Goal: Information Seeking & Learning: Learn about a topic

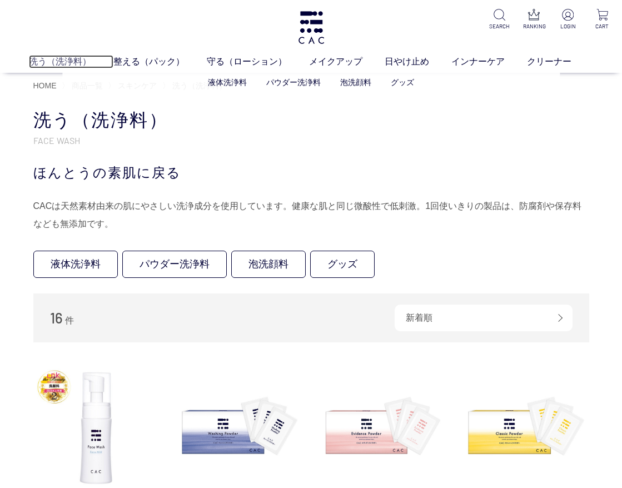
click at [63, 60] on link "洗う（洗浄料）" at bounding box center [71, 61] width 85 height 13
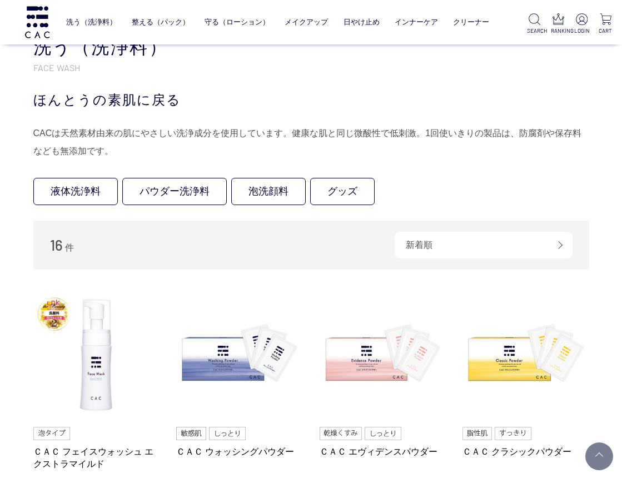
scroll to position [167, 0]
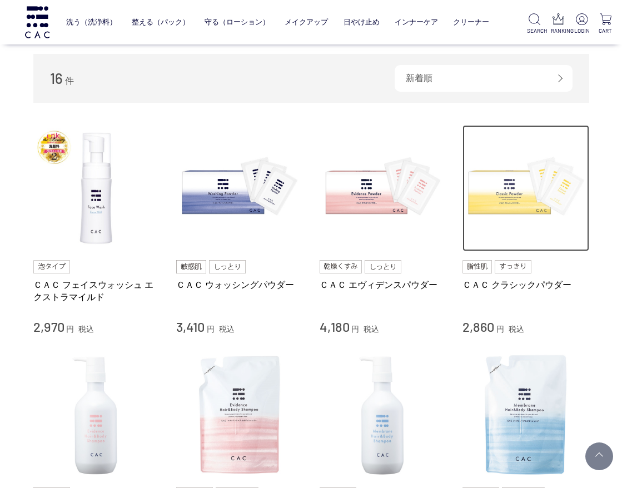
click at [506, 202] on img at bounding box center [526, 188] width 127 height 127
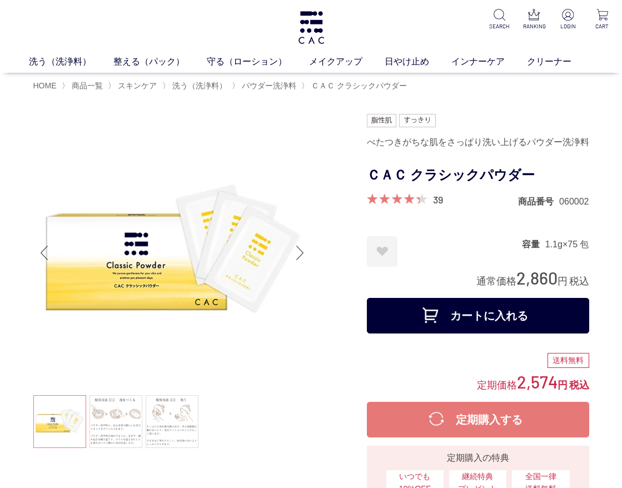
scroll to position [56, 0]
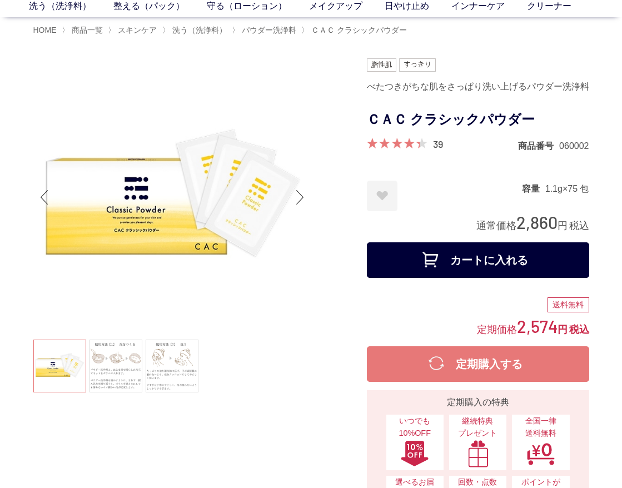
click at [238, 91] on img at bounding box center [172, 197] width 278 height 278
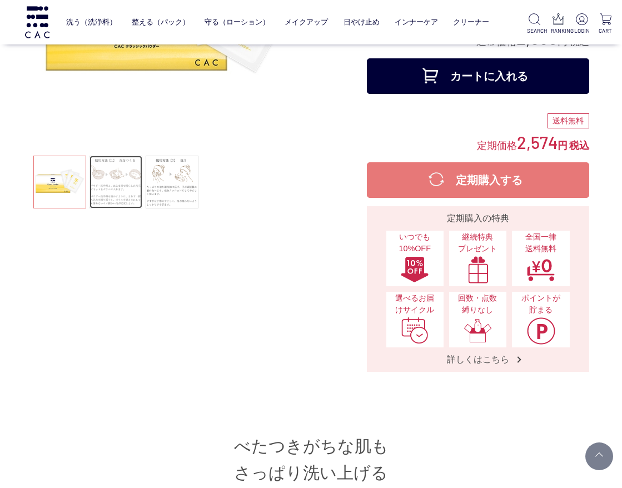
click at [118, 185] on link at bounding box center [116, 182] width 53 height 53
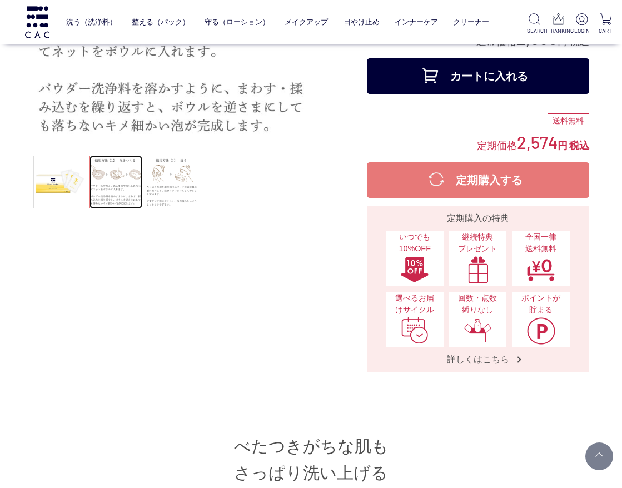
scroll to position [56, 0]
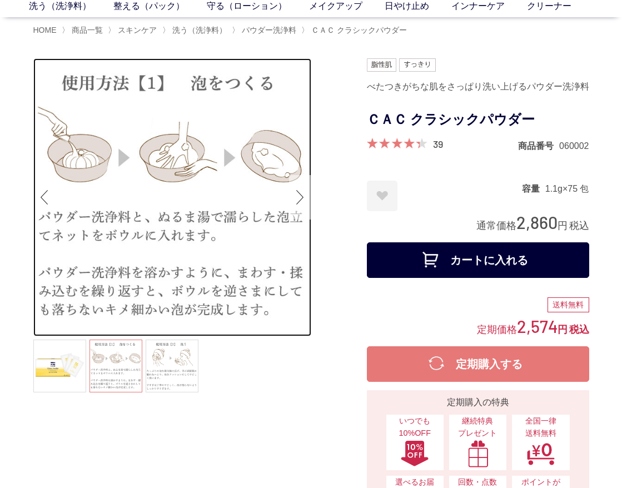
click at [300, 194] on div "Next slide" at bounding box center [300, 197] width 22 height 44
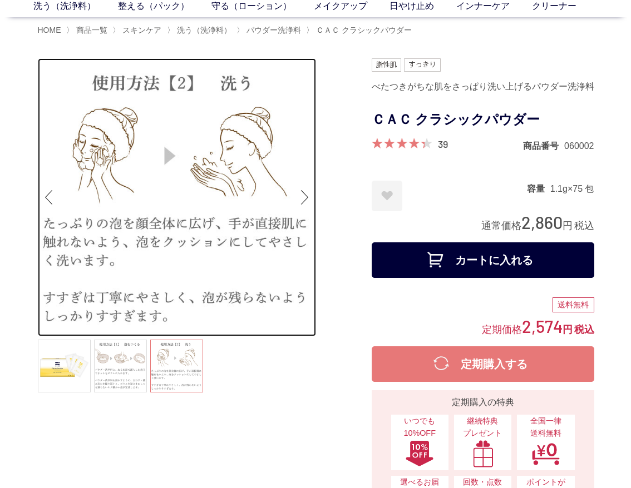
scroll to position [0, 0]
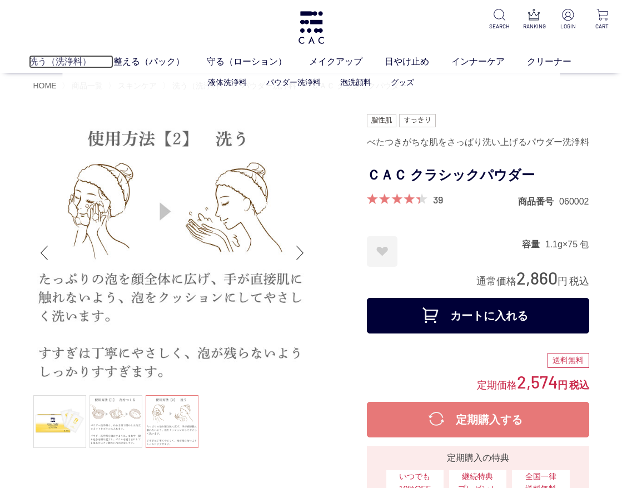
click at [76, 62] on link "洗う（洗浄料）" at bounding box center [71, 61] width 85 height 13
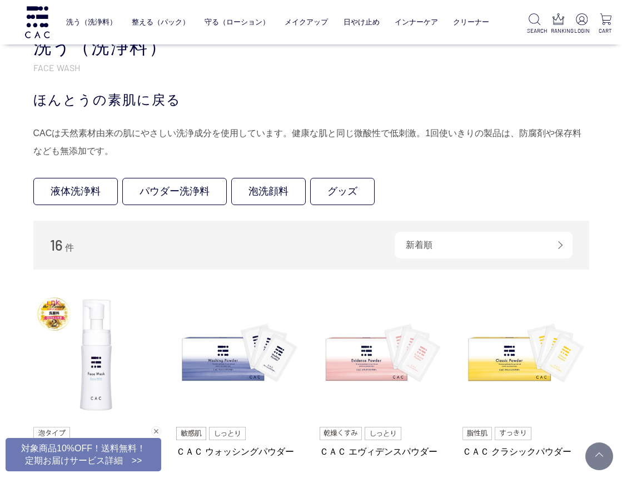
scroll to position [167, 0]
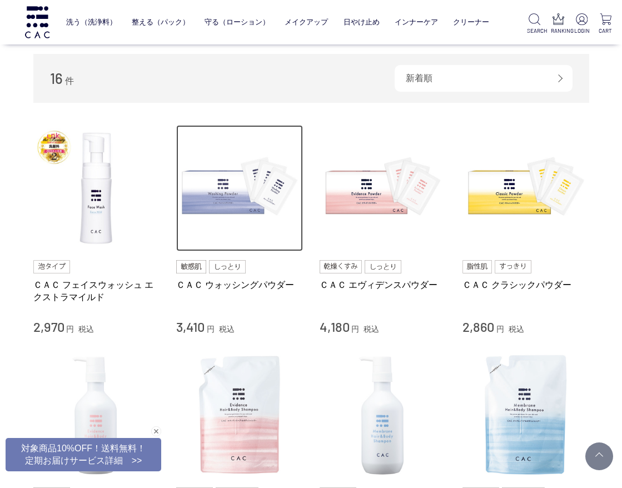
click at [229, 191] on img at bounding box center [239, 188] width 127 height 127
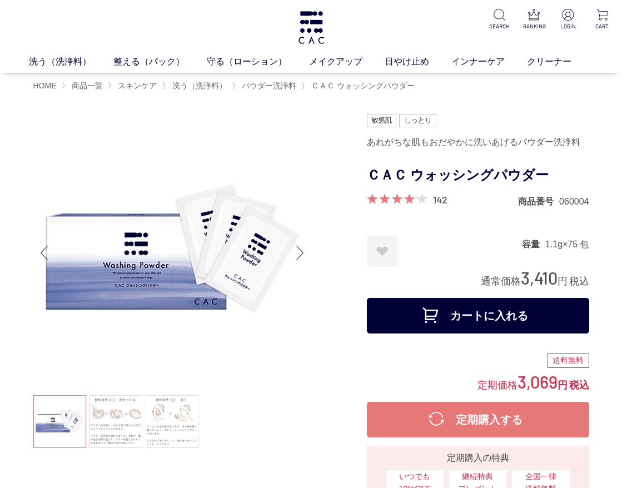
scroll to position [167, 0]
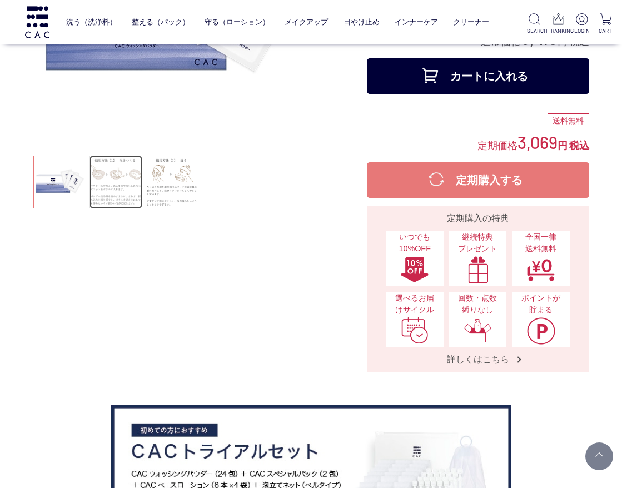
click at [128, 190] on link at bounding box center [116, 182] width 53 height 53
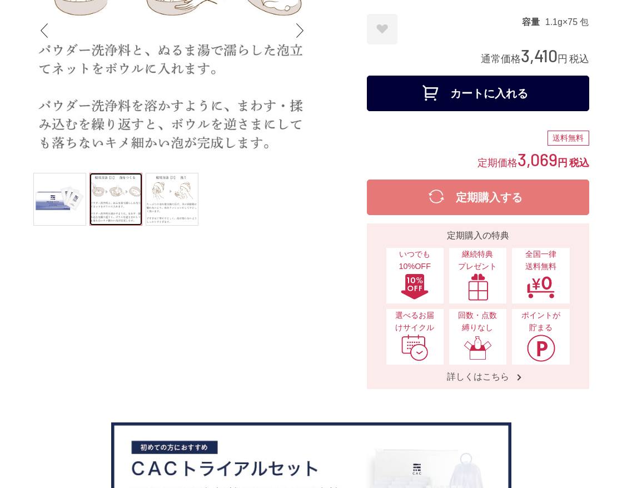
scroll to position [0, 0]
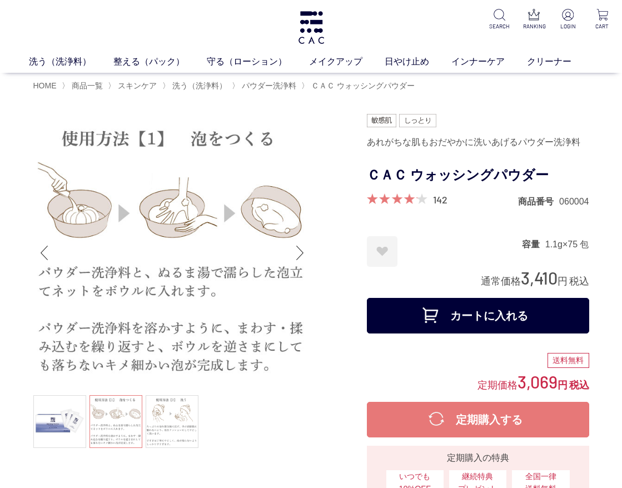
click at [457, 235] on form "あれがちな肌もおだやかに洗いあげるパウダー洗浄料 ＣＡＣ ウォッシングパウダー 142 商品番号 060004 お気に入りに登録する お気に入りを解除しますか…" at bounding box center [478, 226] width 222 height 225
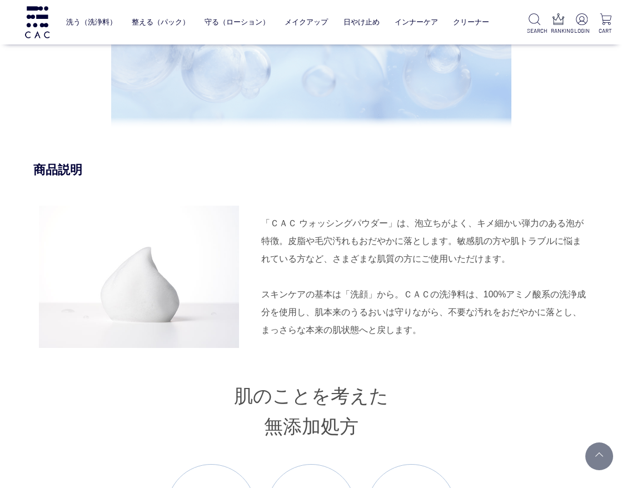
scroll to position [1112, 0]
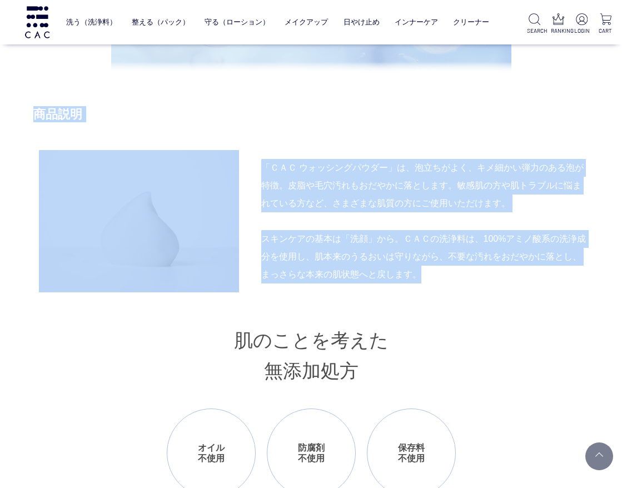
drag, startPoint x: 37, startPoint y: 110, endPoint x: 419, endPoint y: 274, distance: 416.4
click at [419, 274] on div "商品説明 「ＣＡＣ ウォッシングパウダー」は、泡立ちがよく、キメ細かい弾力のある泡が特徴。皮脂や毛穴汚れもおだやかに落とします。敏感肌の方や肌トラブルに悩まれ…" at bounding box center [311, 461] width 556 height 711
copy div "商品説明 「ＣＡＣ ウォッシングパウダー」は、泡立ちがよく、キメ細かい弾力のある泡が特徴。皮脂や毛穴汚れもおだやかに落とします。敏感肌の方や肌トラブルに悩まれ…"
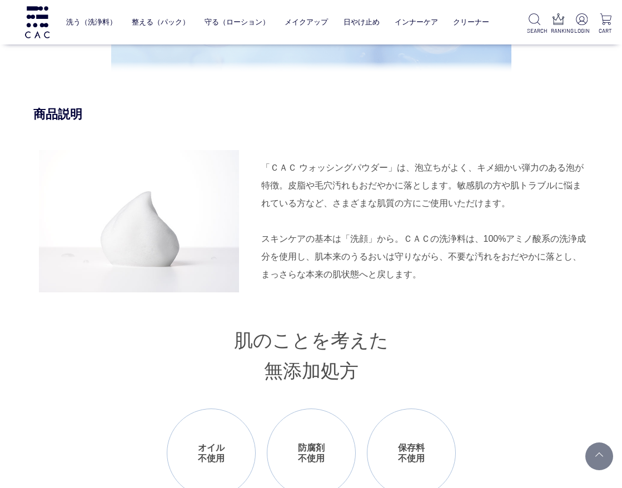
click at [508, 328] on h3 "肌のことを考えた 無添加処方" at bounding box center [311, 356] width 556 height 61
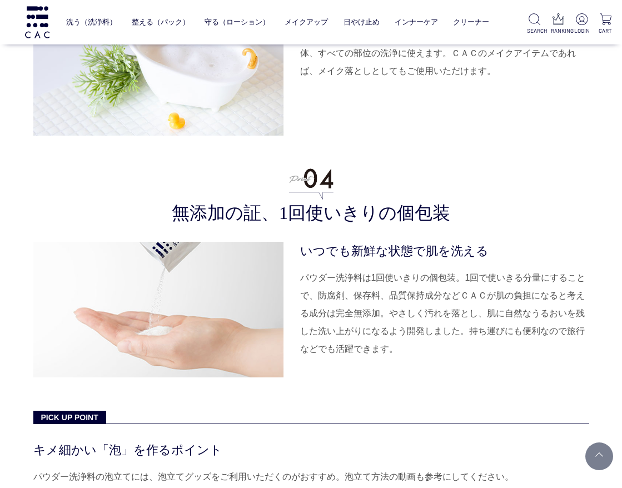
scroll to position [3226, 0]
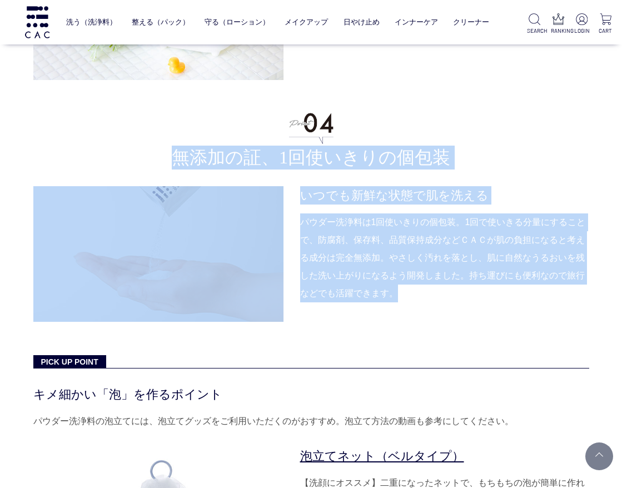
drag, startPoint x: 177, startPoint y: 154, endPoint x: 401, endPoint y: 288, distance: 260.4
click at [401, 288] on li "無添加の証、1回使いきりの個包装 いつでも新鮮な状態で肌を洗える パウダー洗浄料は1回使いきりの個包装。1回で使いきる分量にすることで、防腐剤、保存料、品質保…" at bounding box center [311, 214] width 556 height 215
copy li "無添加の証、1回使いきりの個包装 いつでも新鮮な状態で肌を洗える パウダー洗浄料は1回使いきりの個包装。1回で使いきる分量にすることで、防腐剤、保存料、品質保…"
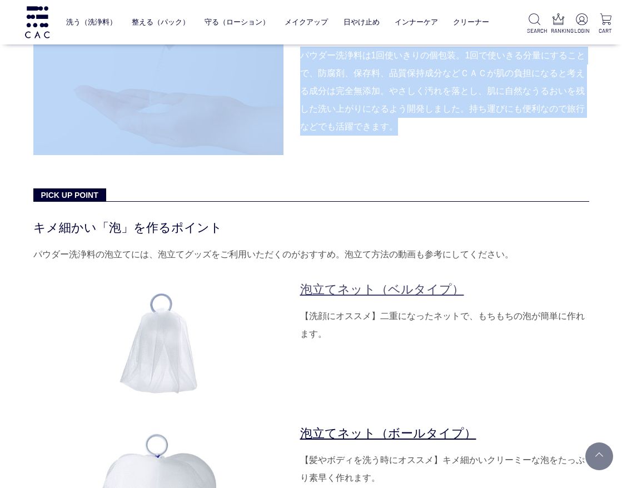
scroll to position [3504, 0]
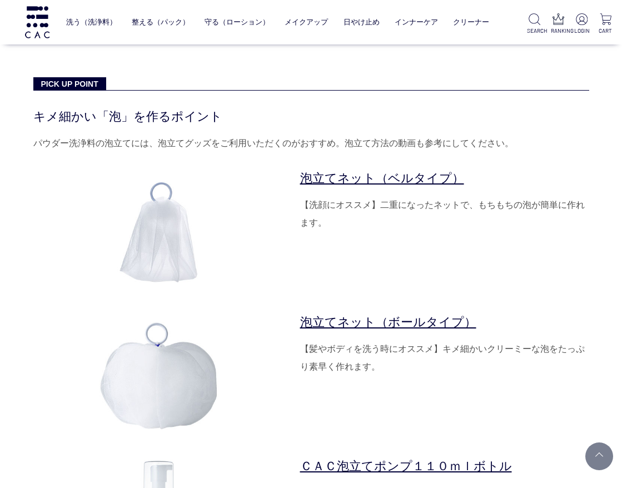
click at [344, 267] on dl "泡立てネット（ベルタイプ） 【洗顔にオススメ】二重になったネットで、もちもちの泡が簡単に作れます。" at bounding box center [444, 232] width 289 height 127
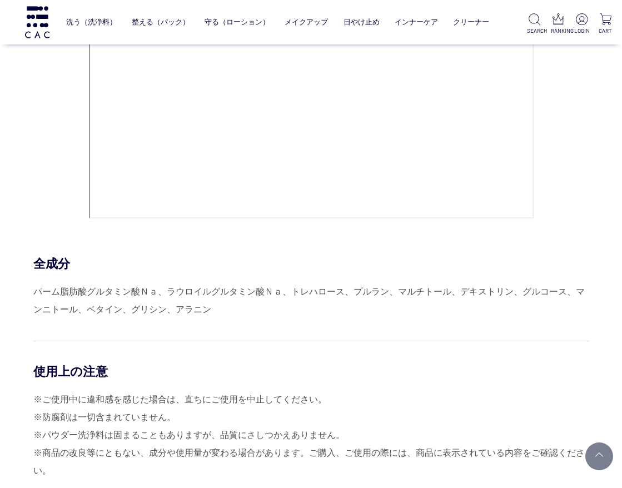
scroll to position [4950, 0]
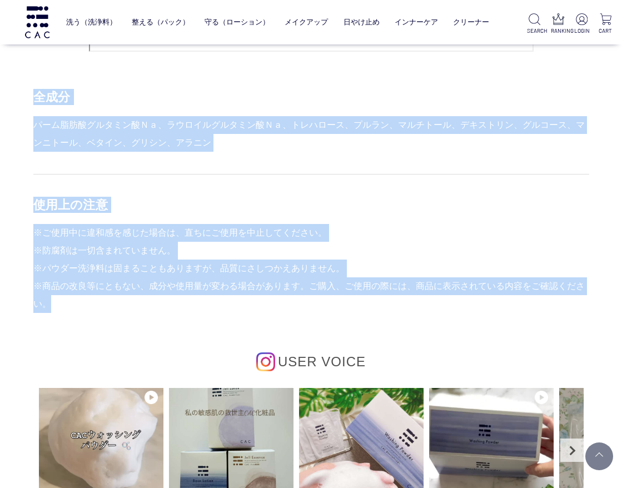
drag, startPoint x: 34, startPoint y: 93, endPoint x: 145, endPoint y: 307, distance: 240.6
click at [145, 307] on div "HOW TO USE STEP.1 洗浄料 洗う パウダー洗浄料と、ぬるま湯で濡らした泡立てネットをボウルに入れます。パウダー洗浄料をとかすように、まわす・揉…" at bounding box center [311, 7] width 556 height 1261
copy div "全成分 パーム脂肪酸グルタミン酸Ｎａ、ラウロイルグルタミン酸Ｎａ、トレハロース、プルラン、マルチトール、デキストリン、グルコース、マンニトール、ベタイン、グリ…"
click at [338, 187] on div "使用上の注意 ※ご使用中に違和感を感じた場合は、直ちにご使用を中止してください。 ※防腐剤は一切含まれていません。 ※パウダー洗浄料は固まることもありますが、…" at bounding box center [311, 243] width 556 height 139
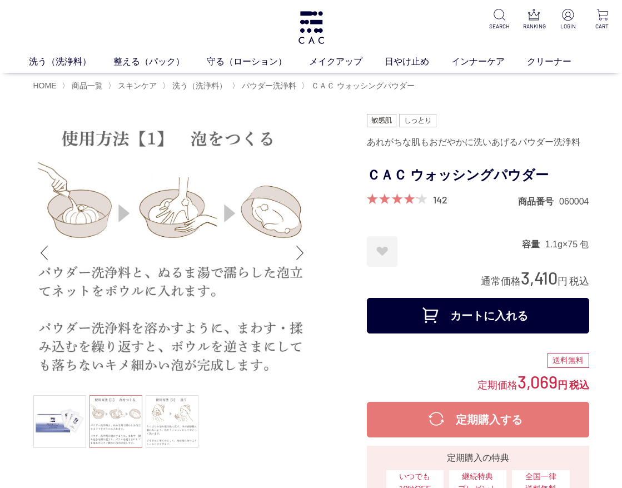
scroll to position [56, 0]
